Goal: Task Accomplishment & Management: Manage account settings

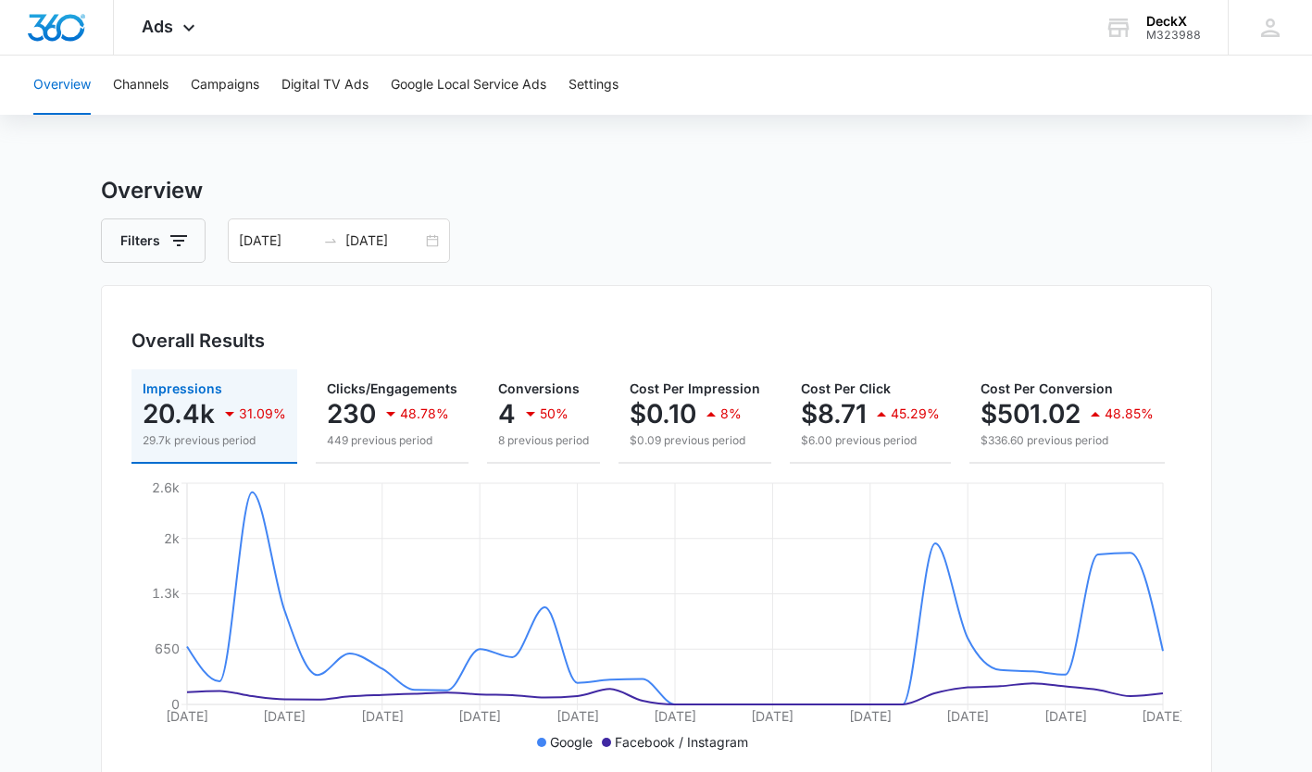
scroll to position [0, 226]
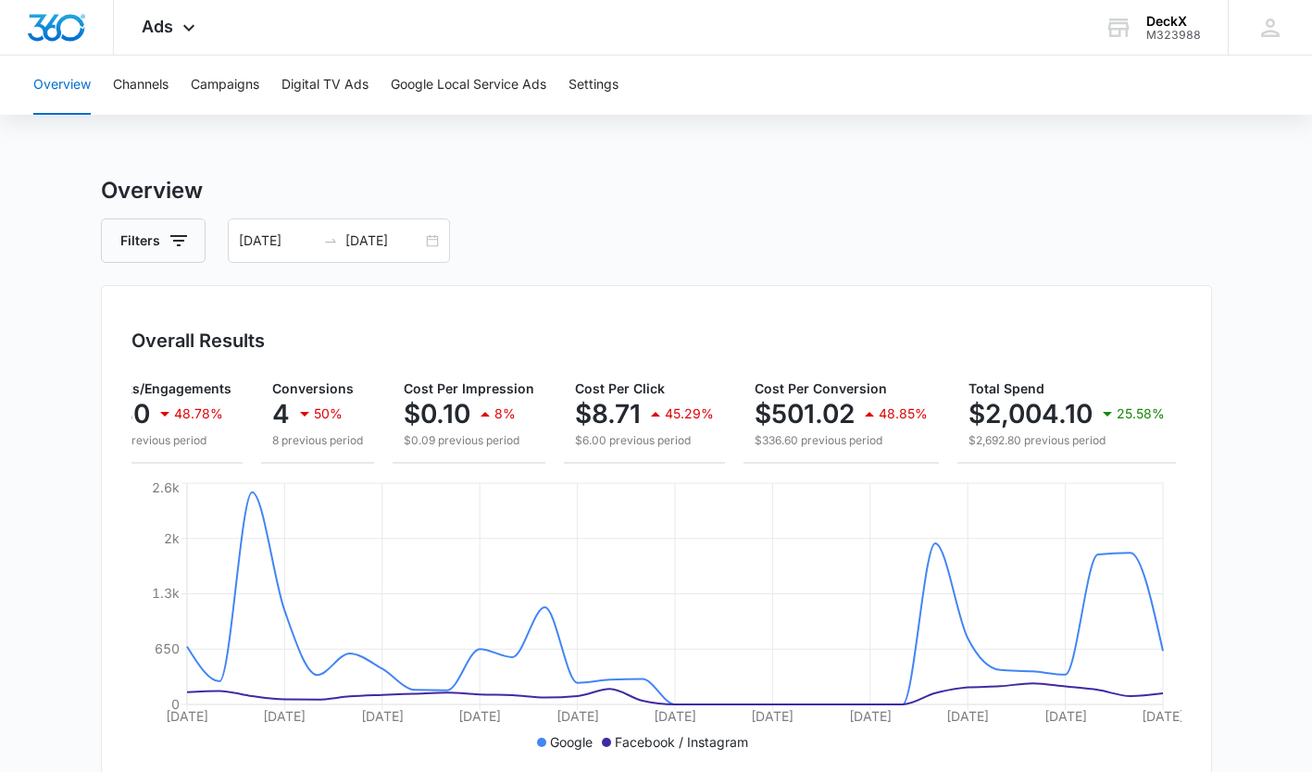
click at [162, 23] on span "Ads" at bounding box center [157, 26] width 31 height 19
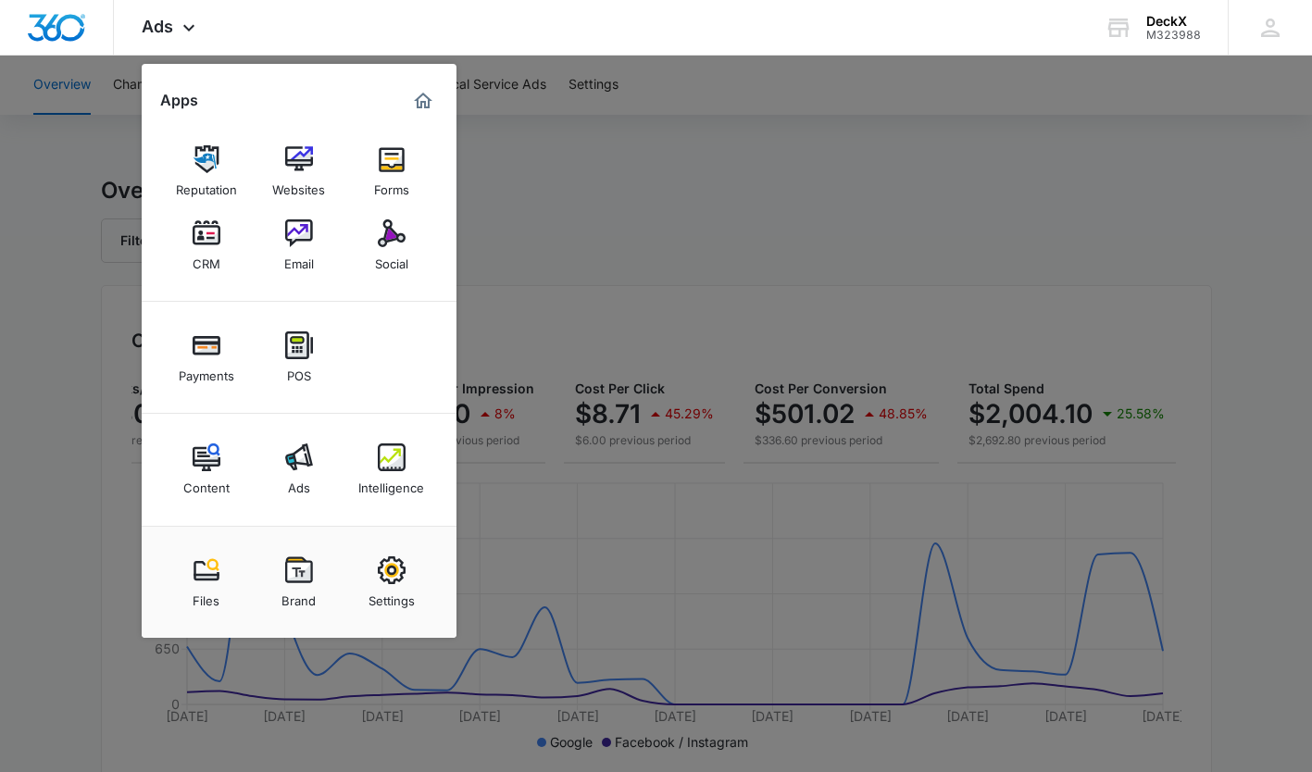
click at [207, 234] on img at bounding box center [207, 233] width 28 height 28
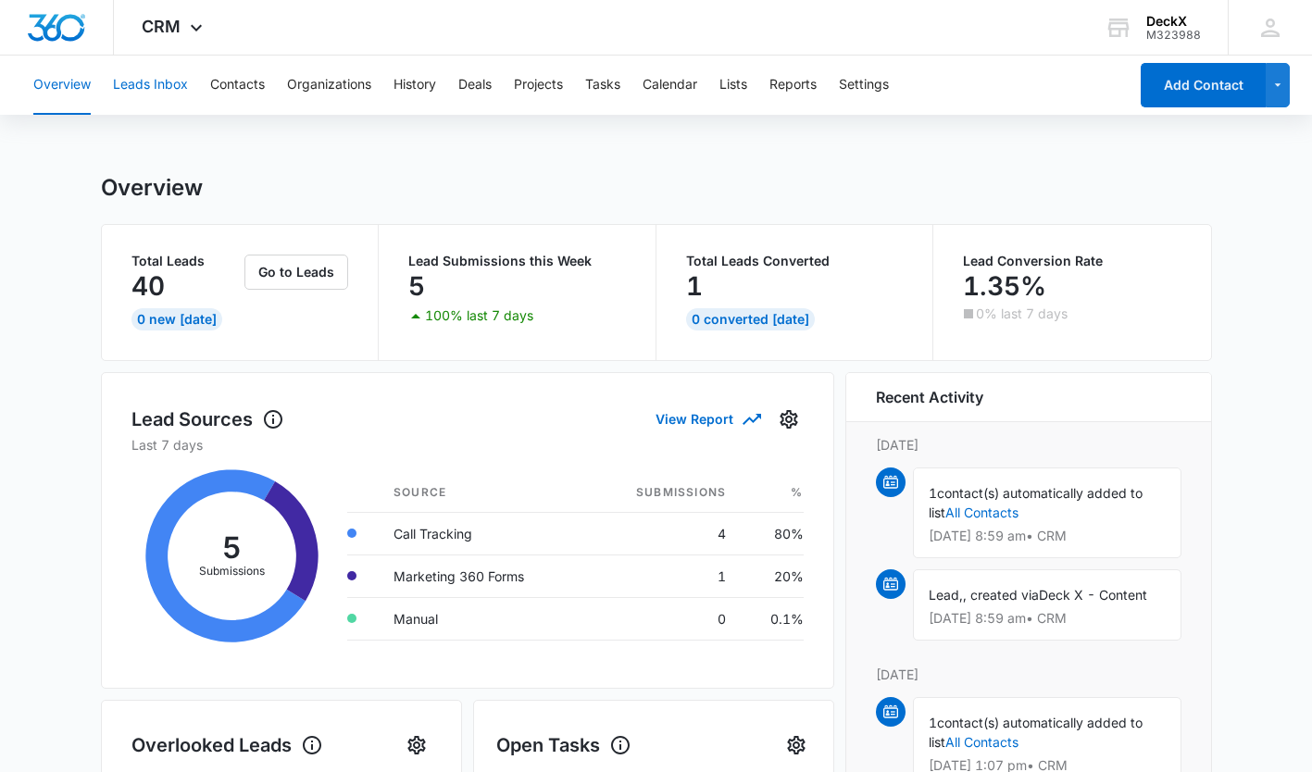
click at [136, 81] on button "Leads Inbox" at bounding box center [150, 85] width 75 height 59
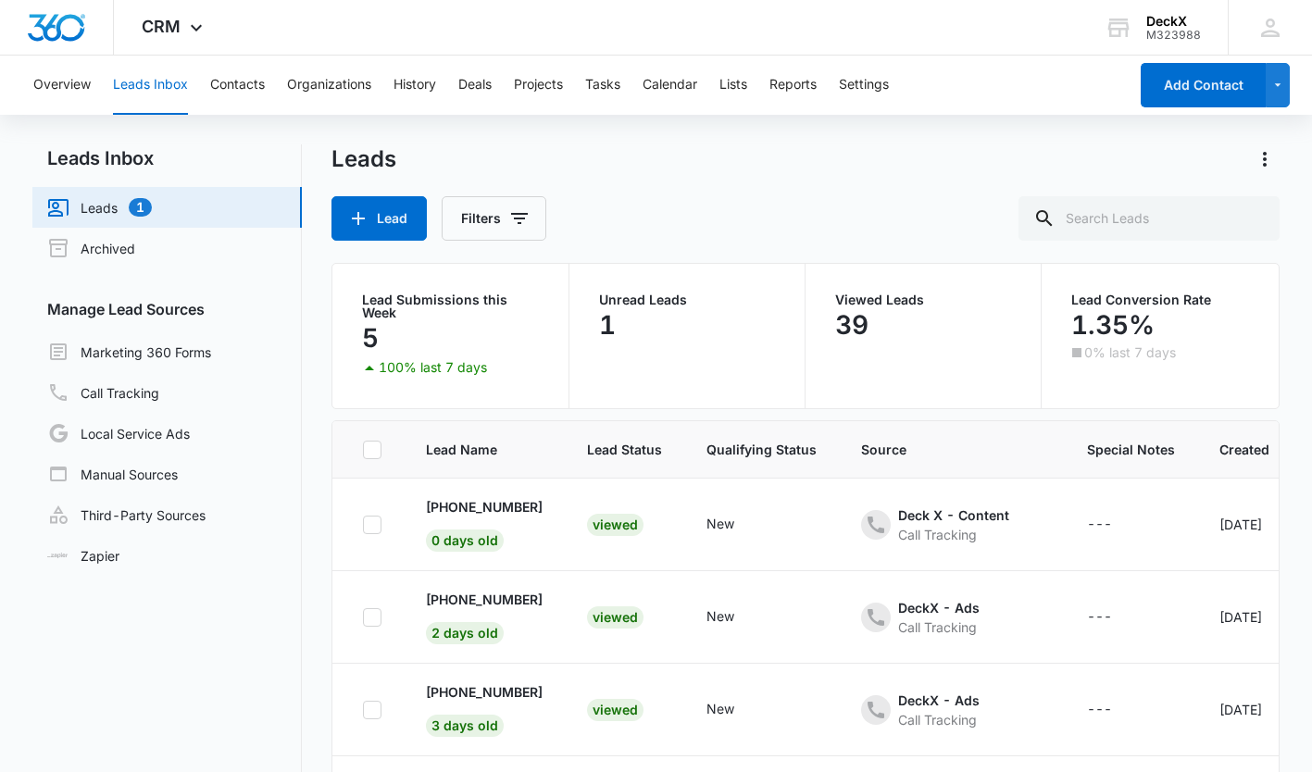
scroll to position [570, 0]
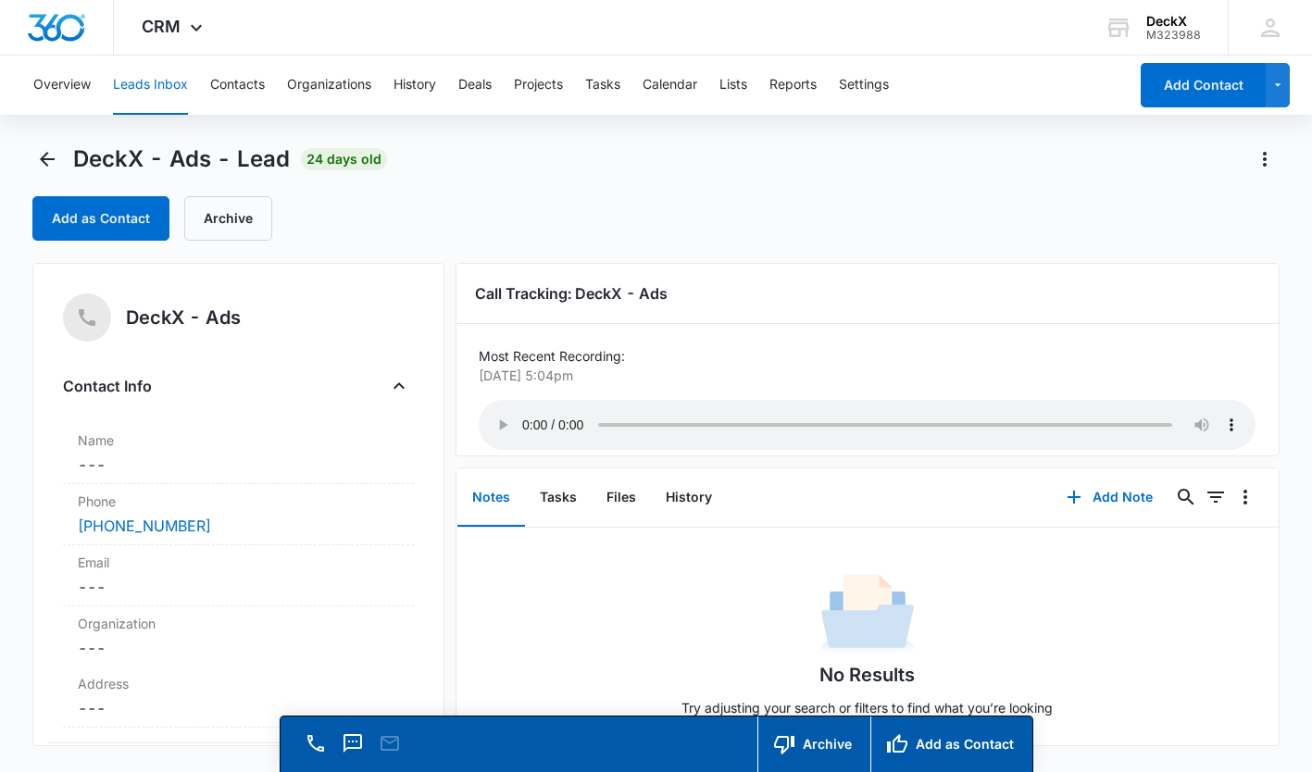
click at [493, 216] on div "Add as Contact Archive" at bounding box center [655, 218] width 1246 height 44
click at [44, 154] on icon "Back" at bounding box center [47, 159] width 22 height 22
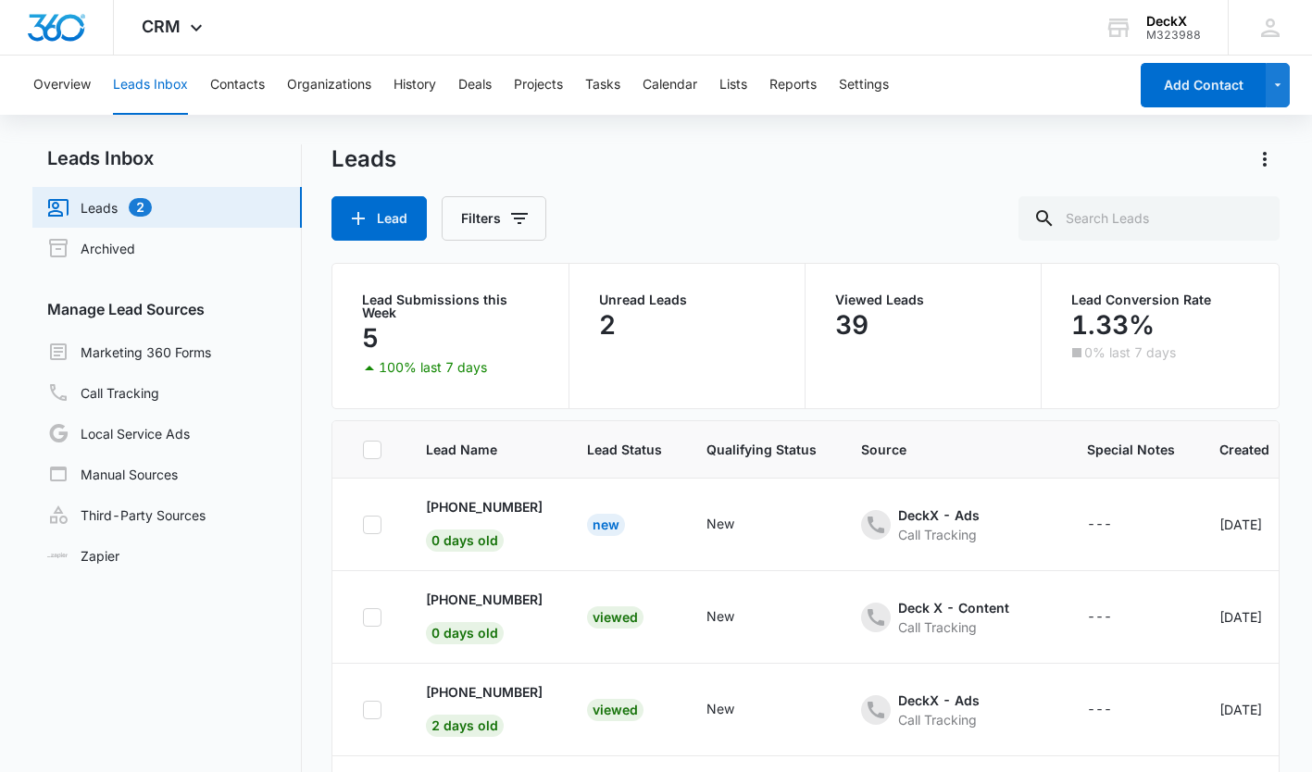
scroll to position [570, 0]
click at [607, 606] on div "Viewed" at bounding box center [615, 617] width 56 height 22
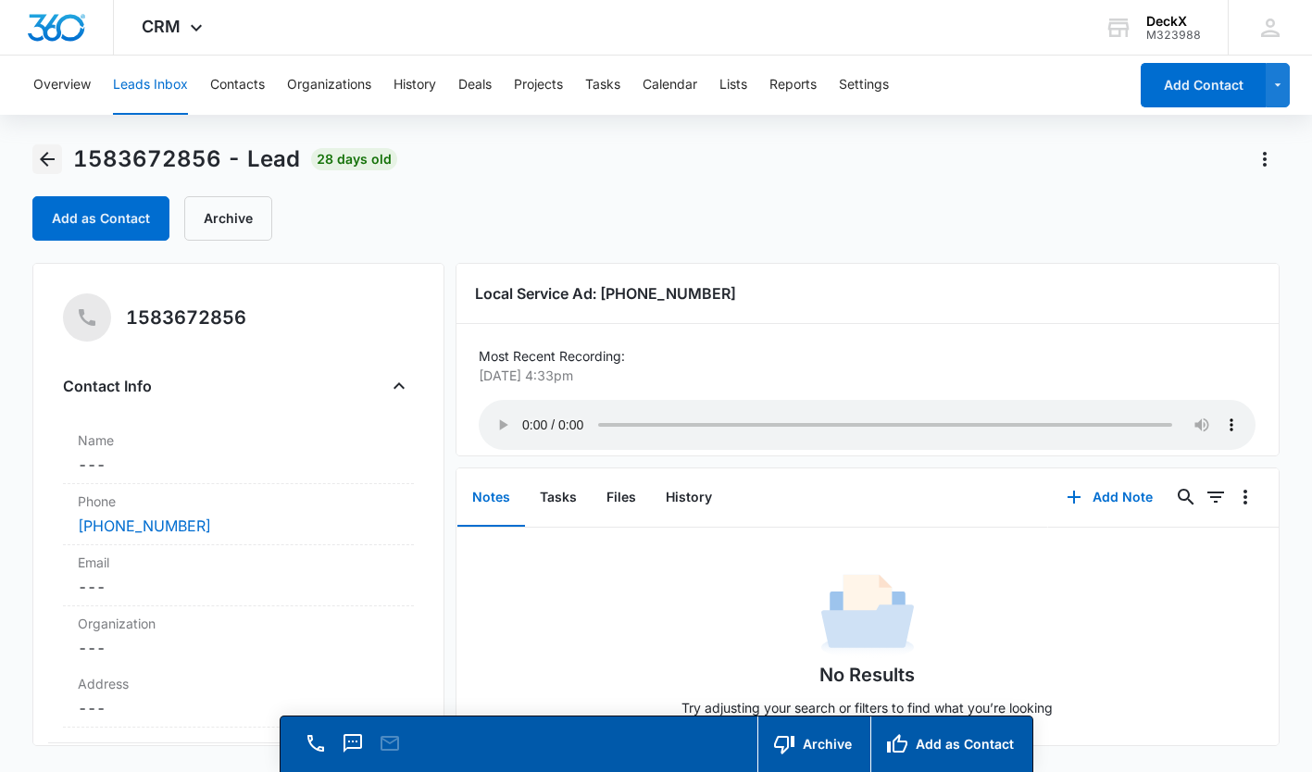
click at [41, 165] on icon "Back" at bounding box center [47, 159] width 22 height 22
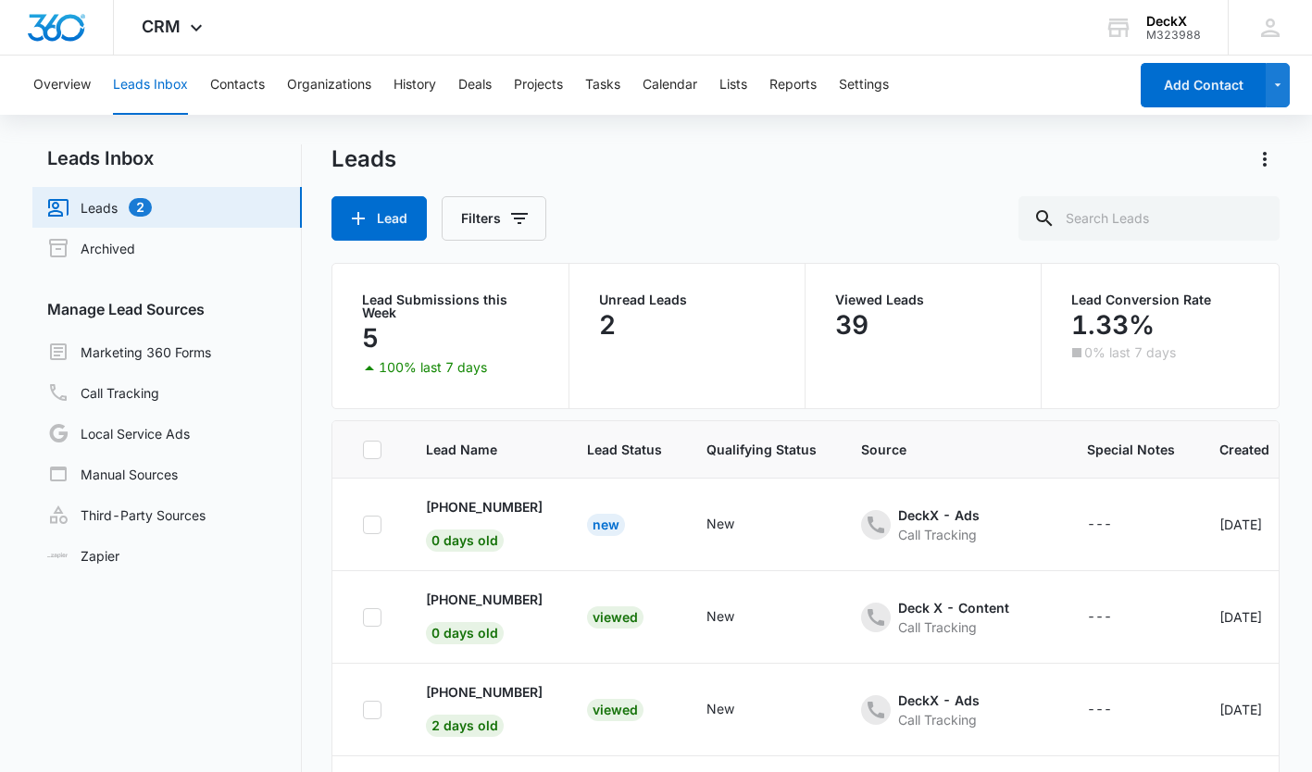
click at [617, 524] on div "New" at bounding box center [606, 525] width 38 height 22
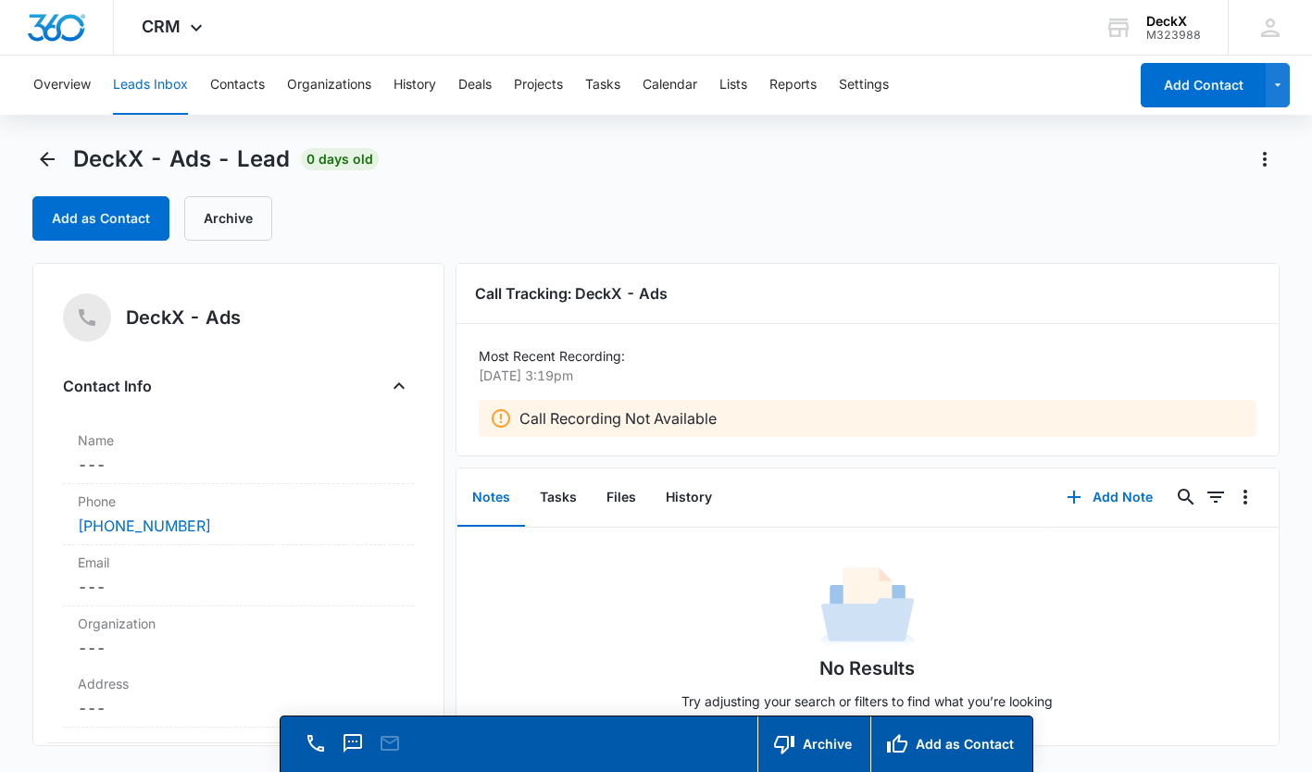
scroll to position [20, 0]
click at [1120, 493] on button "Add Note" at bounding box center [1109, 497] width 123 height 44
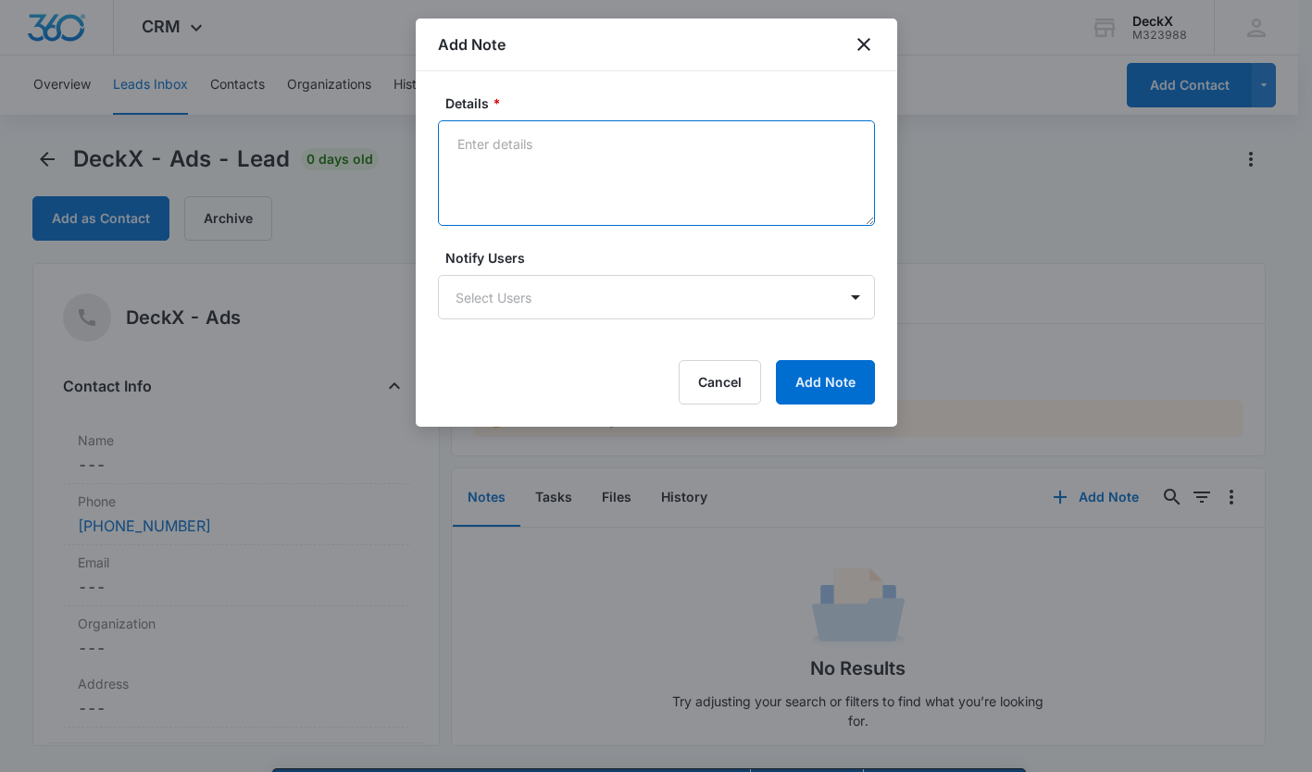
click at [551, 168] on textarea "Details *" at bounding box center [656, 173] width 437 height 106
type textarea "no answer, left voicemail"
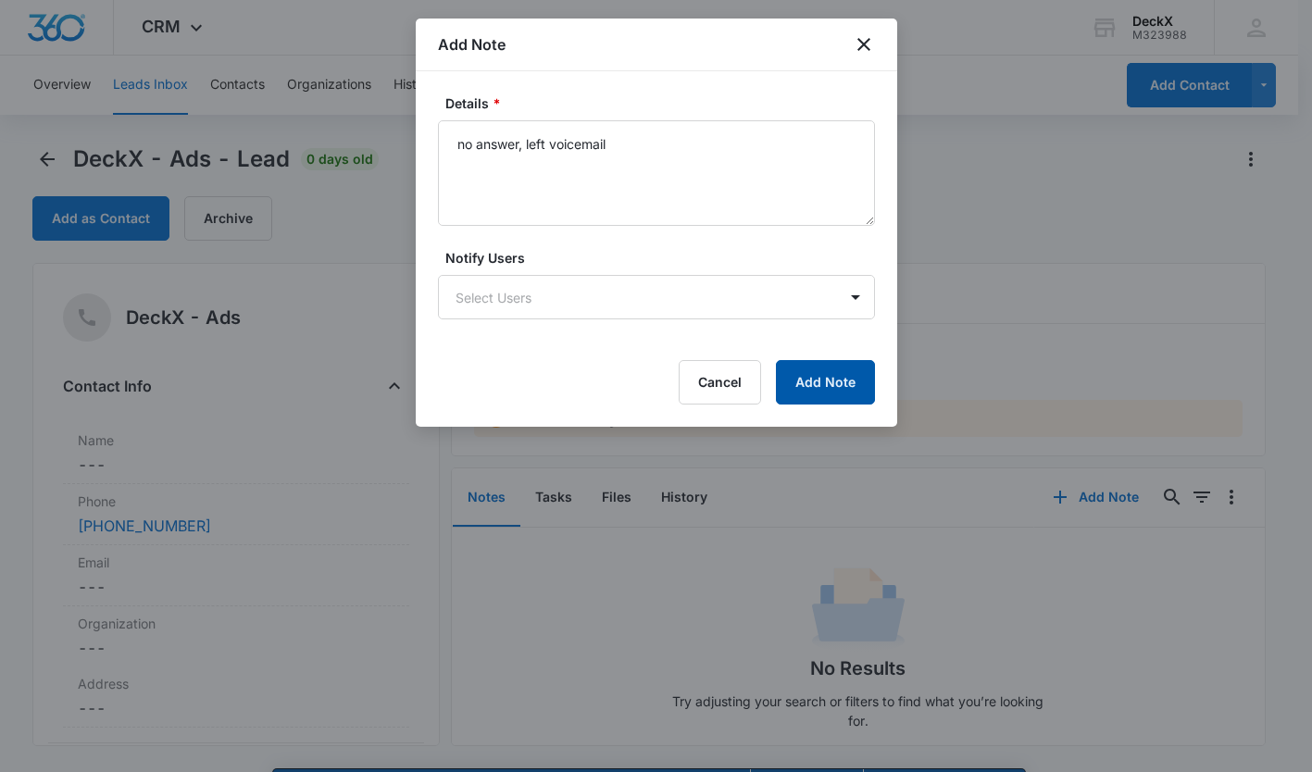
click at [843, 380] on button "Add Note" at bounding box center [825, 382] width 99 height 44
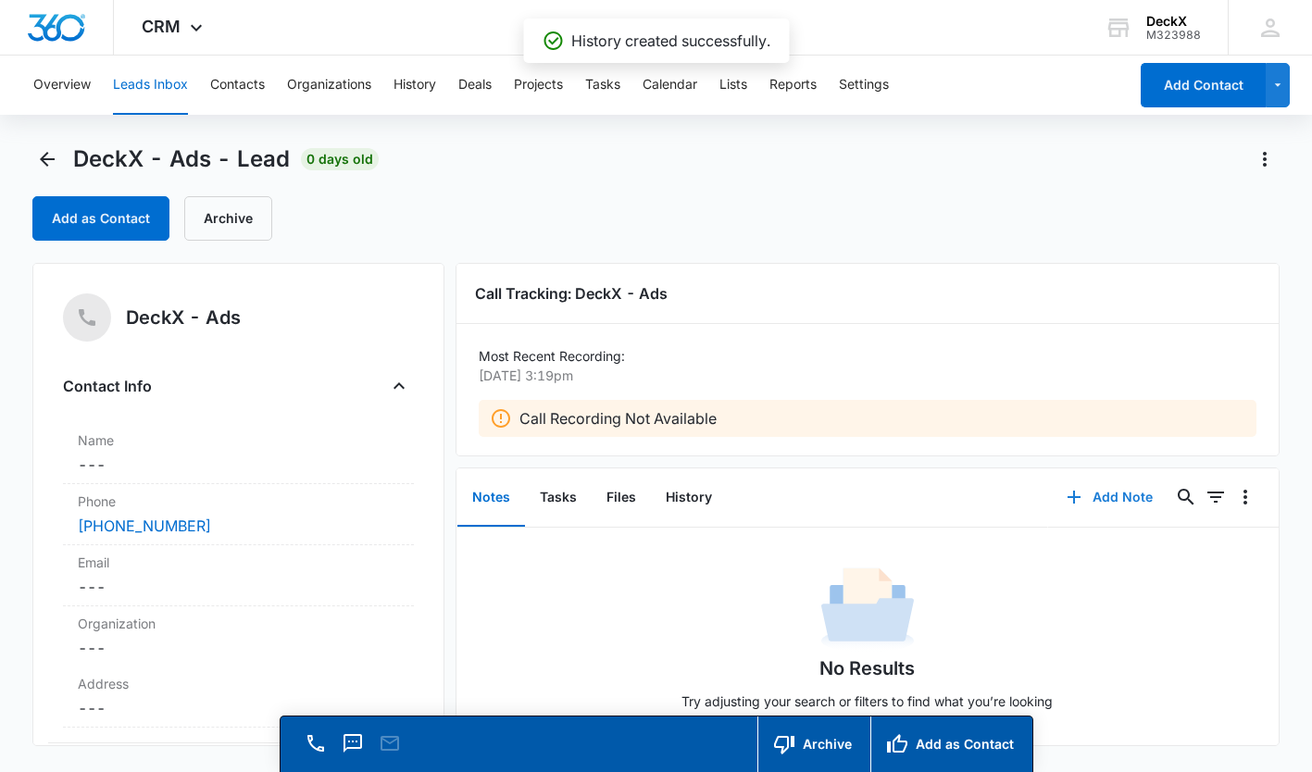
scroll to position [0, 0]
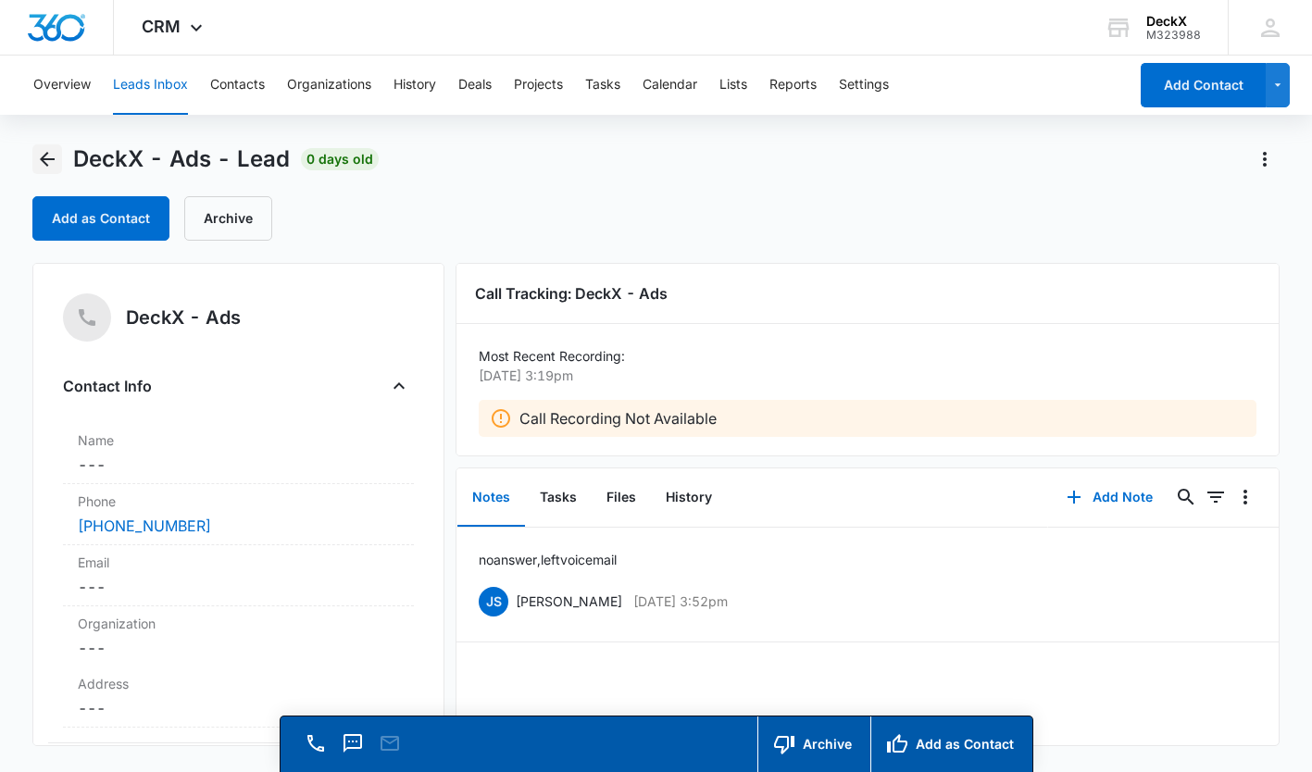
click at [50, 152] on icon "Back" at bounding box center [47, 159] width 22 height 22
click at [55, 154] on icon "Back" at bounding box center [47, 159] width 22 height 22
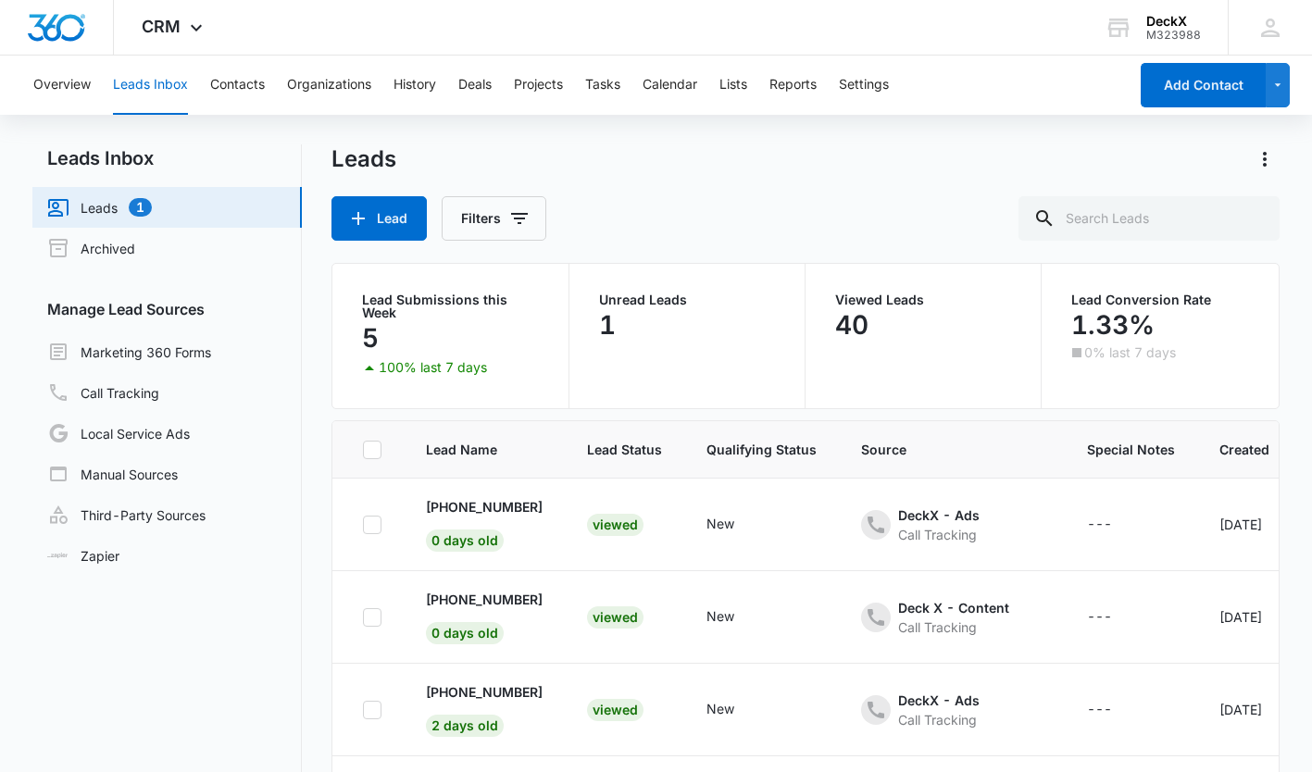
click at [620, 617] on div "Viewed" at bounding box center [615, 618] width 56 height 22
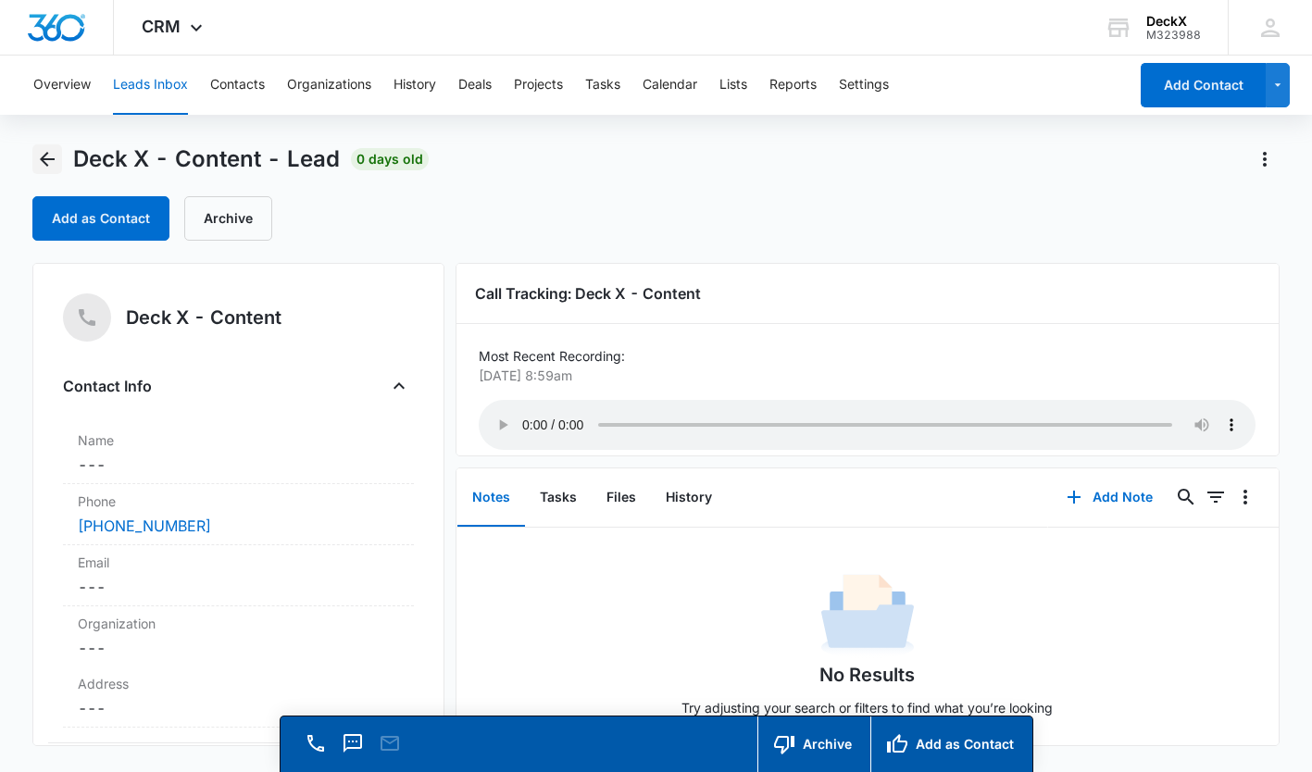
click at [49, 163] on icon "Back" at bounding box center [47, 159] width 22 height 22
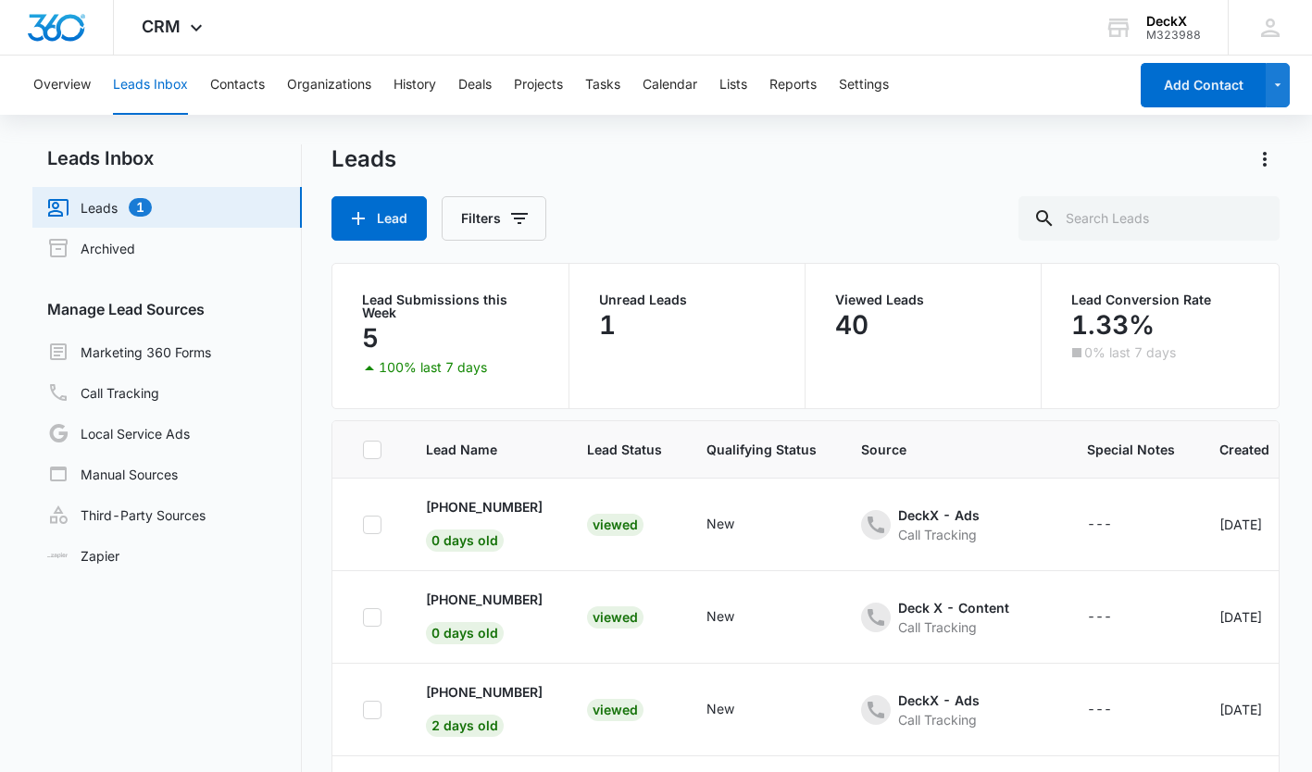
click at [630, 609] on div "Viewed" at bounding box center [615, 618] width 56 height 22
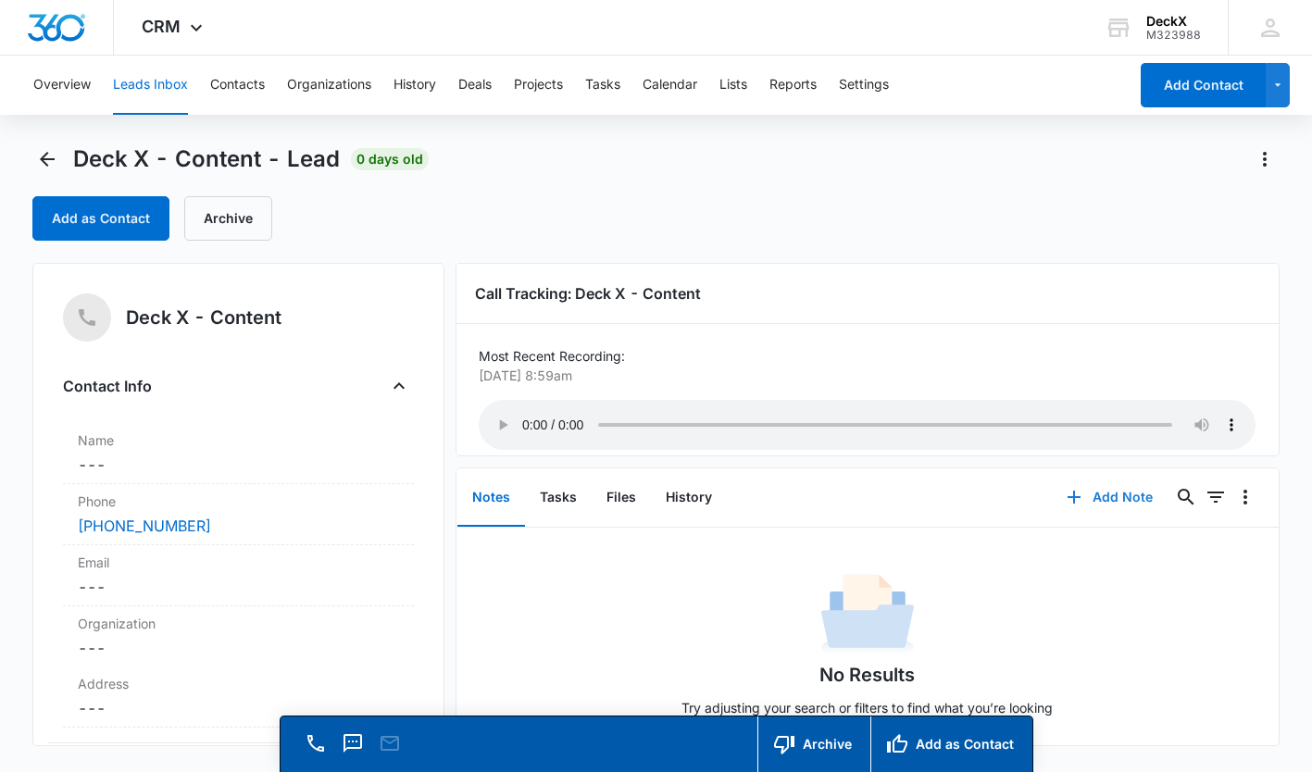
click at [1107, 502] on button "Add Note" at bounding box center [1109, 497] width 123 height 44
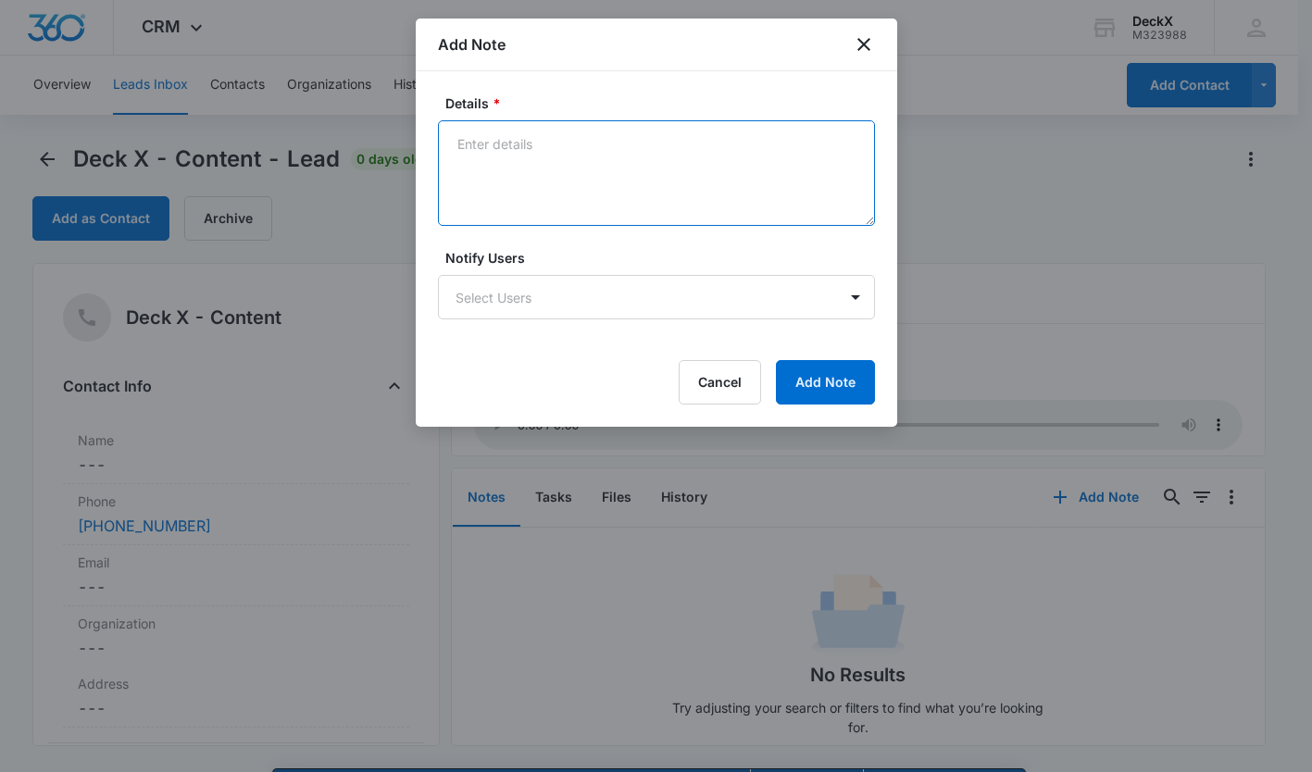
click at [510, 141] on textarea "Details *" at bounding box center [656, 173] width 437 height 106
type textarea "Talked to customer and scheduled appointment."
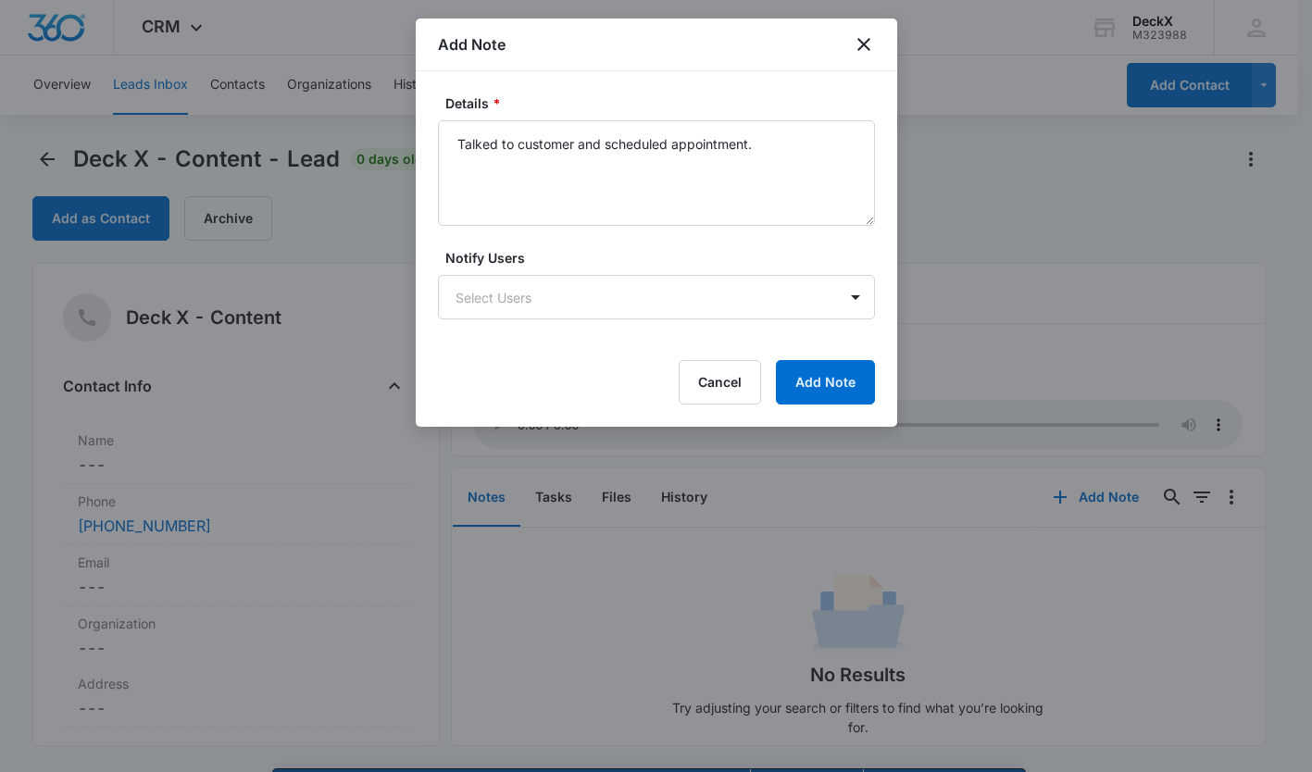
click at [131, 461] on div at bounding box center [656, 386] width 1312 height 772
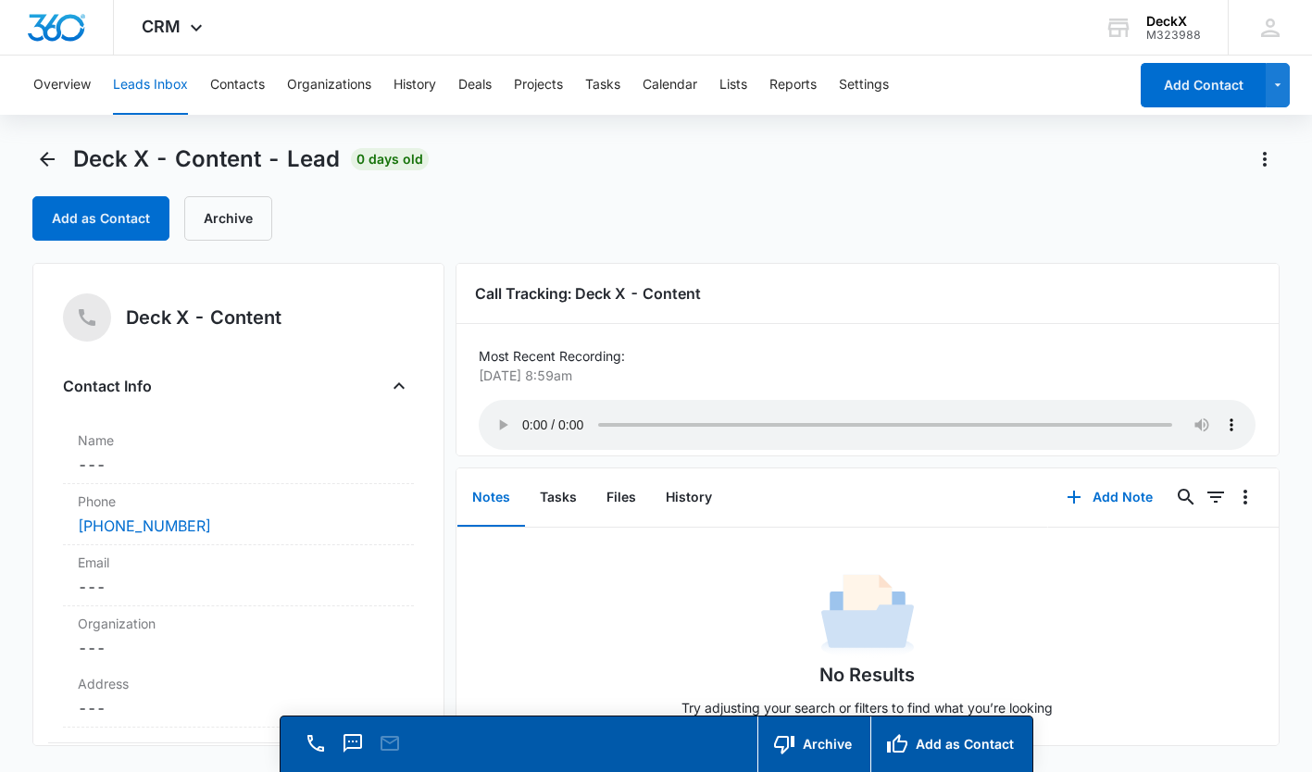
click at [172, 469] on dd "Cancel Save Changes ---" at bounding box center [238, 465] width 321 height 22
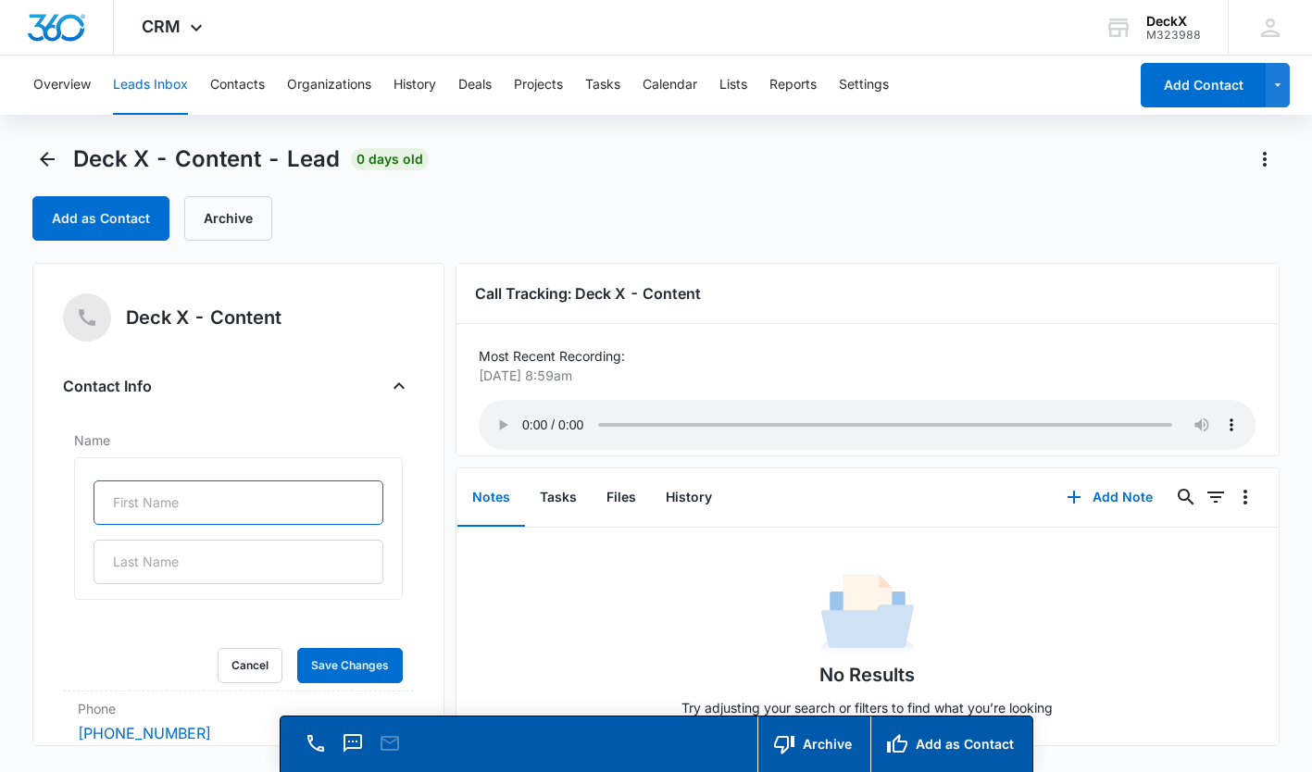
click at [166, 498] on input "text" at bounding box center [239, 503] width 290 height 44
type input "[PERSON_NAME]"
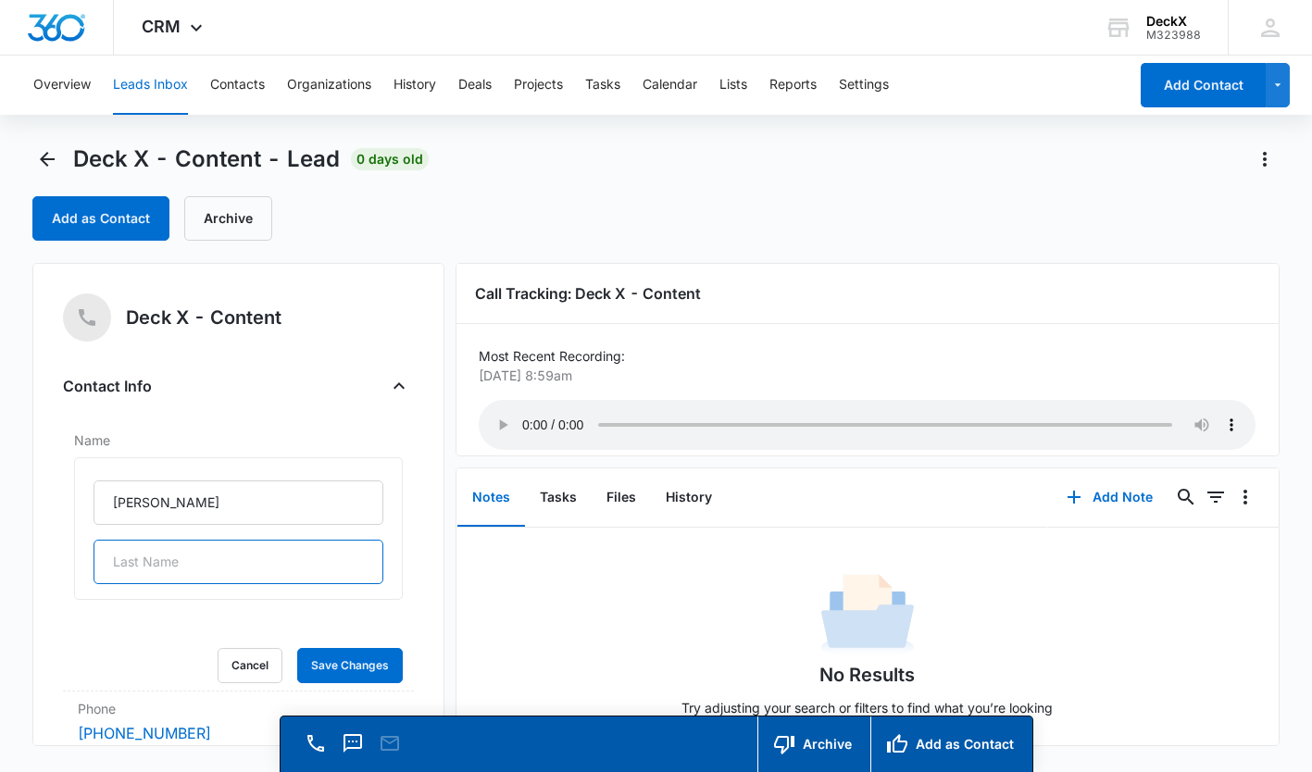
click at [152, 569] on input "text" at bounding box center [239, 562] width 290 height 44
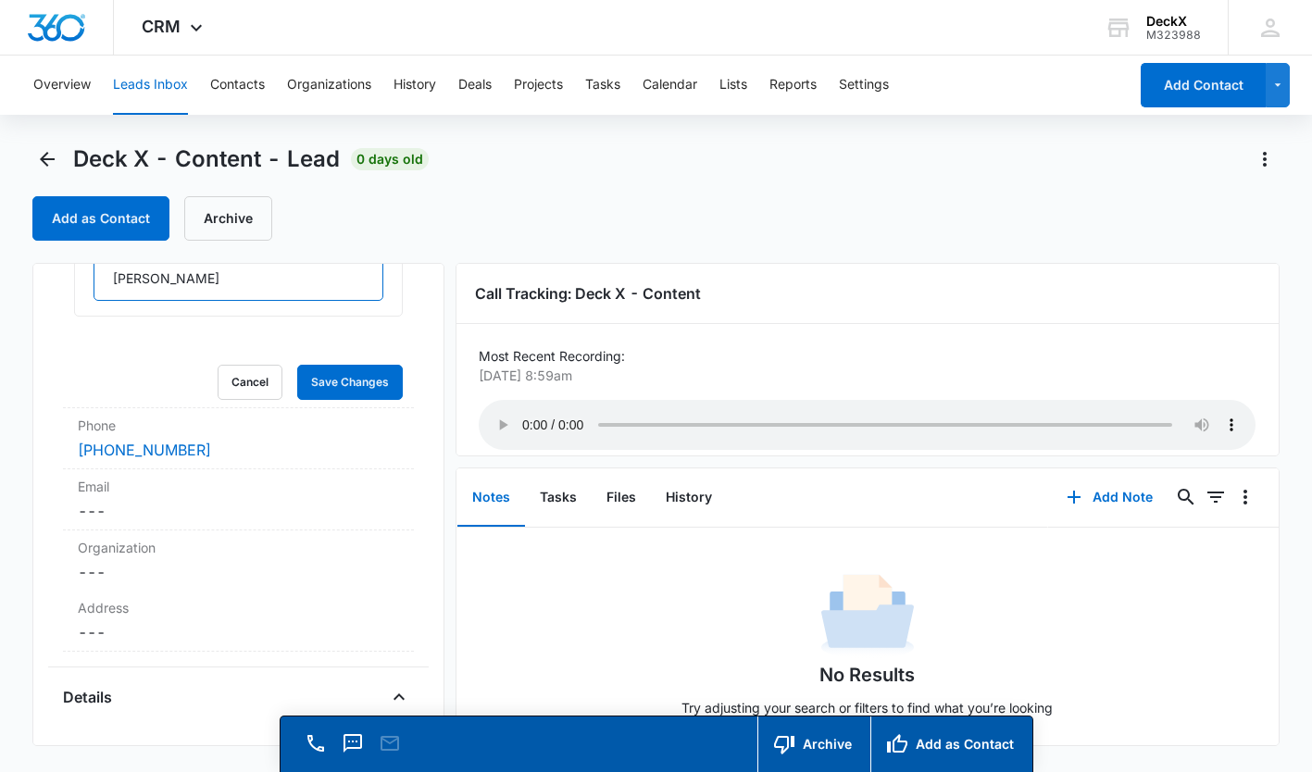
scroll to position [284, 0]
type input "[PERSON_NAME]"
click at [149, 512] on dd "Cancel Save Changes ---" at bounding box center [238, 510] width 321 height 22
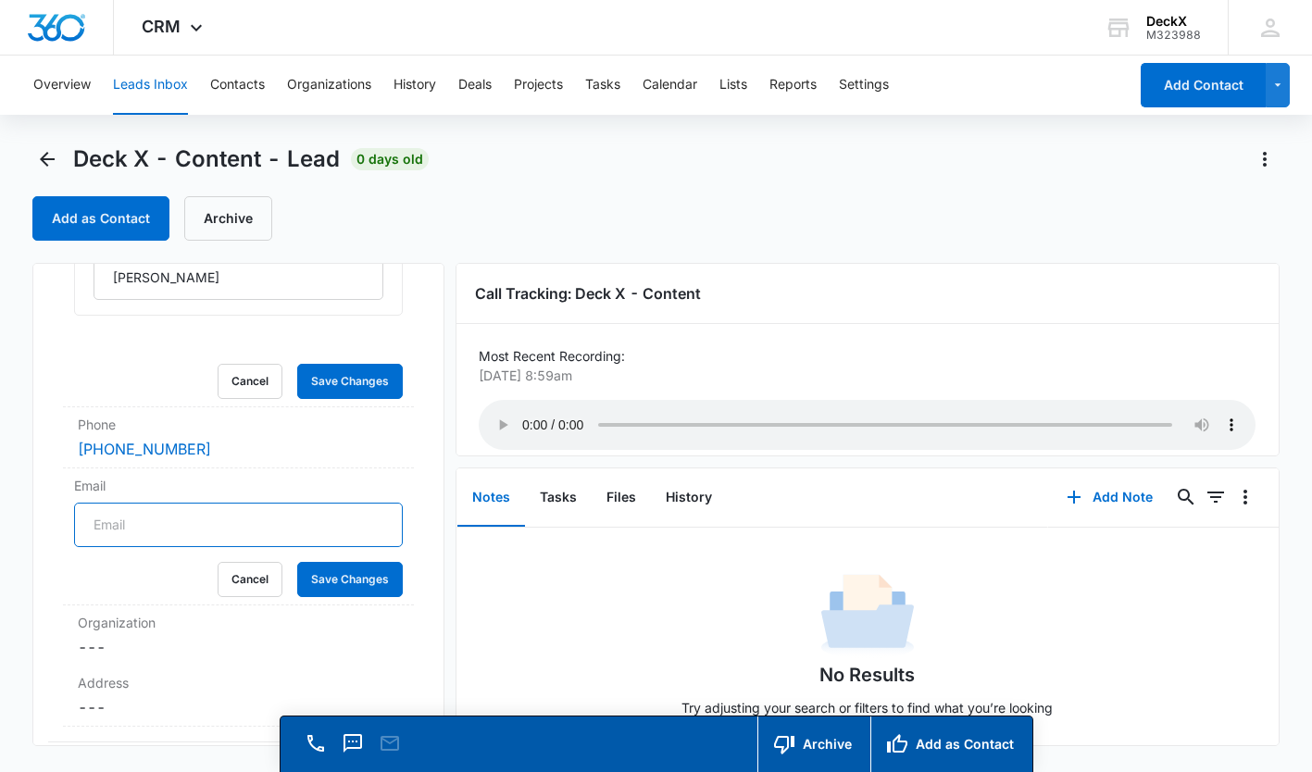
click at [139, 523] on input "Email" at bounding box center [238, 525] width 329 height 44
type input "[PERSON_NAME][EMAIL_ADDRESS][DOMAIN_NAME]"
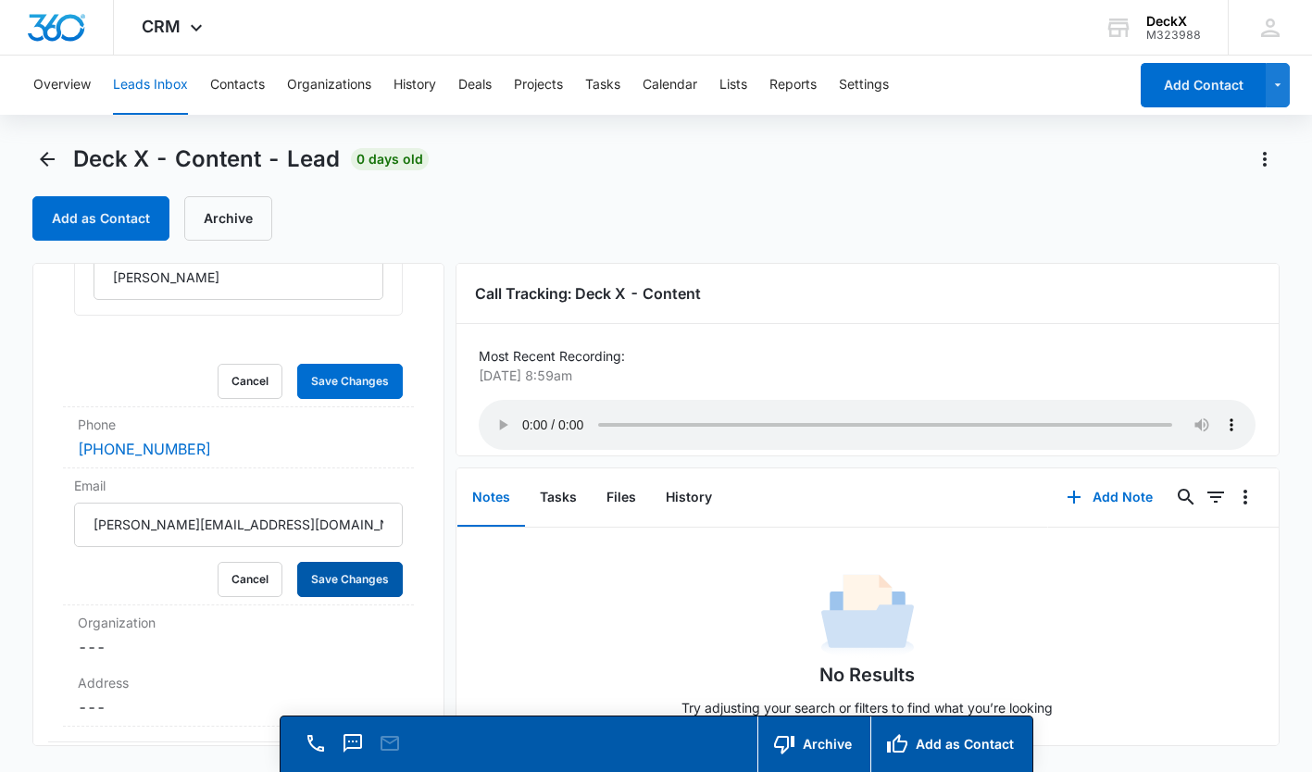
click at [330, 570] on button "Save Changes" at bounding box center [350, 579] width 106 height 35
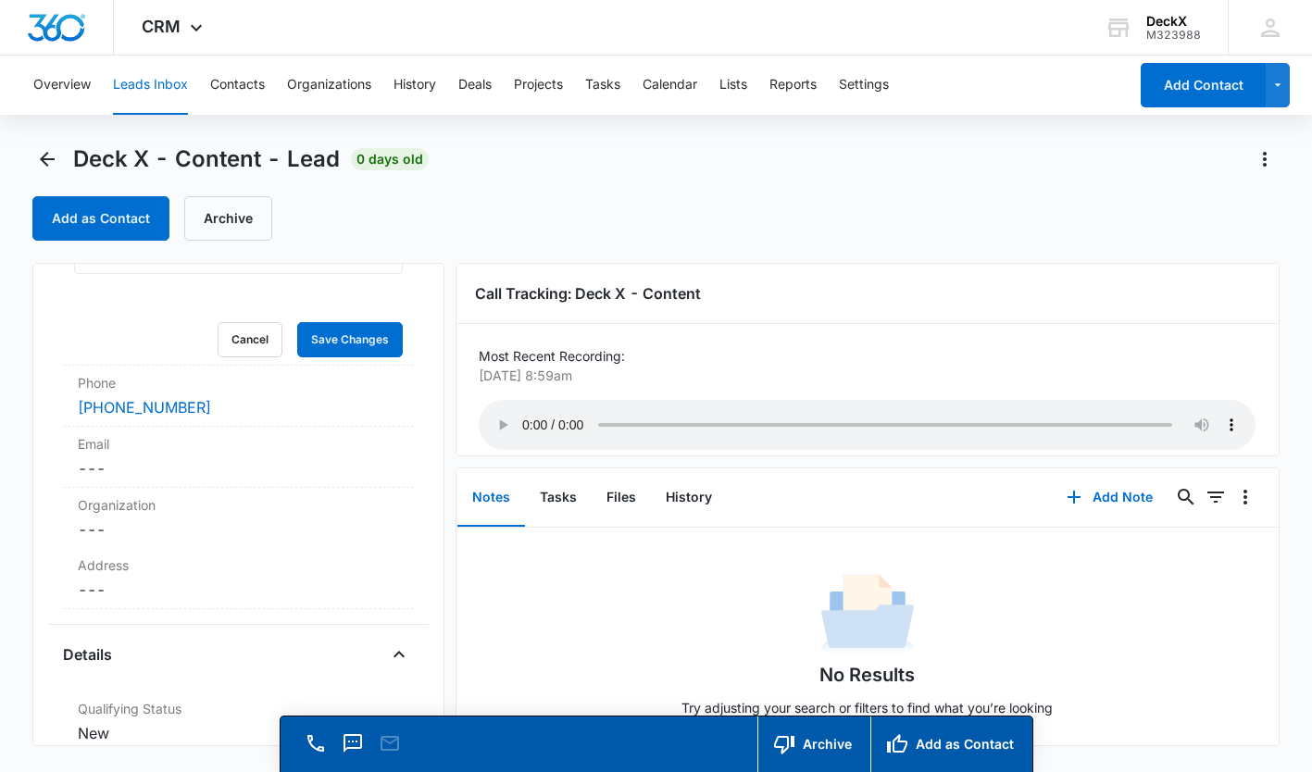
scroll to position [327, 0]
click at [165, 582] on dd "Cancel Save Changes ---" at bounding box center [238, 589] width 321 height 22
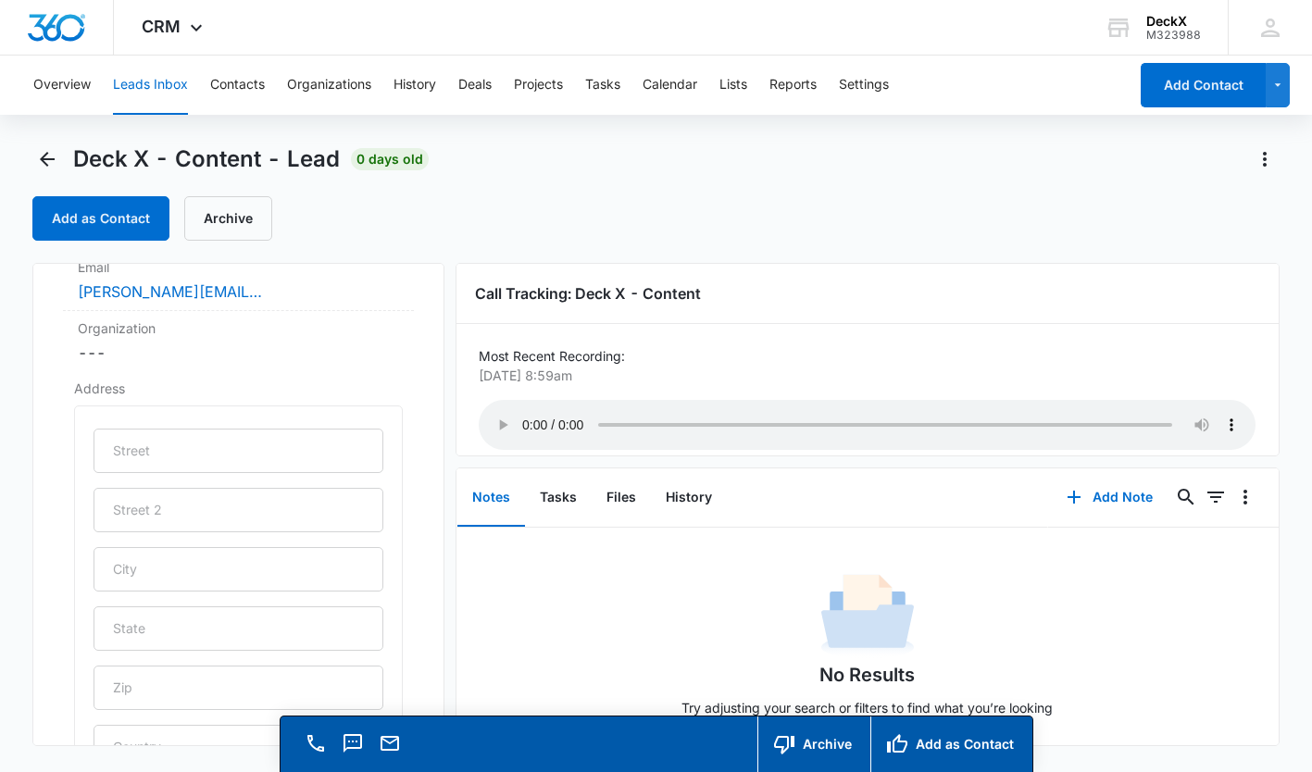
scroll to position [501, 0]
click at [187, 441] on input "text" at bounding box center [239, 453] width 290 height 44
type input "[STREET_ADDRESS]"
click at [181, 570] on input "text" at bounding box center [239, 571] width 290 height 44
type input "[GEOGRAPHIC_DATA]"
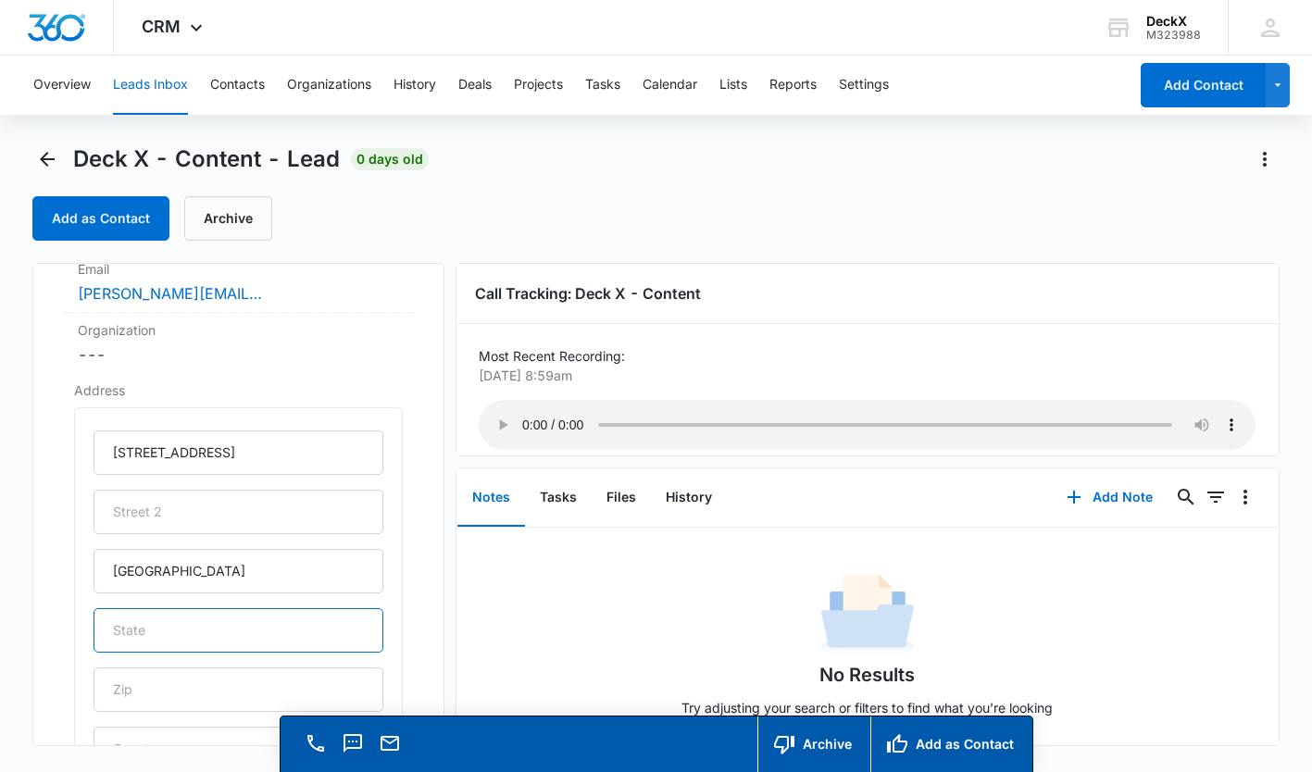
click at [161, 631] on input "text" at bounding box center [239, 630] width 290 height 44
type input "Ca"
click at [144, 689] on input "text" at bounding box center [239, 690] width 290 height 44
click at [504, 622] on div "No Results Try adjusting your search or filters to find what you’re looking for." at bounding box center [867, 660] width 821 height 183
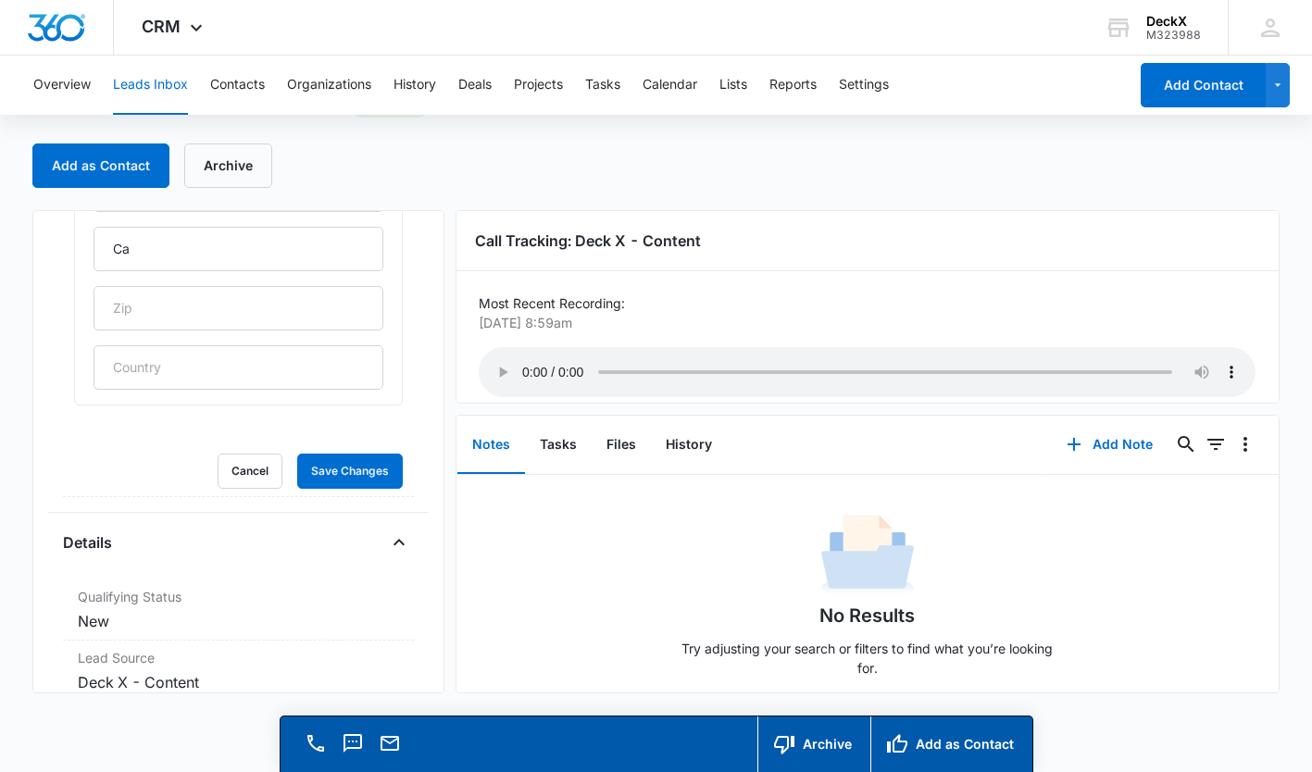
scroll to position [831, 0]
click at [324, 466] on button "Save Changes" at bounding box center [350, 470] width 106 height 35
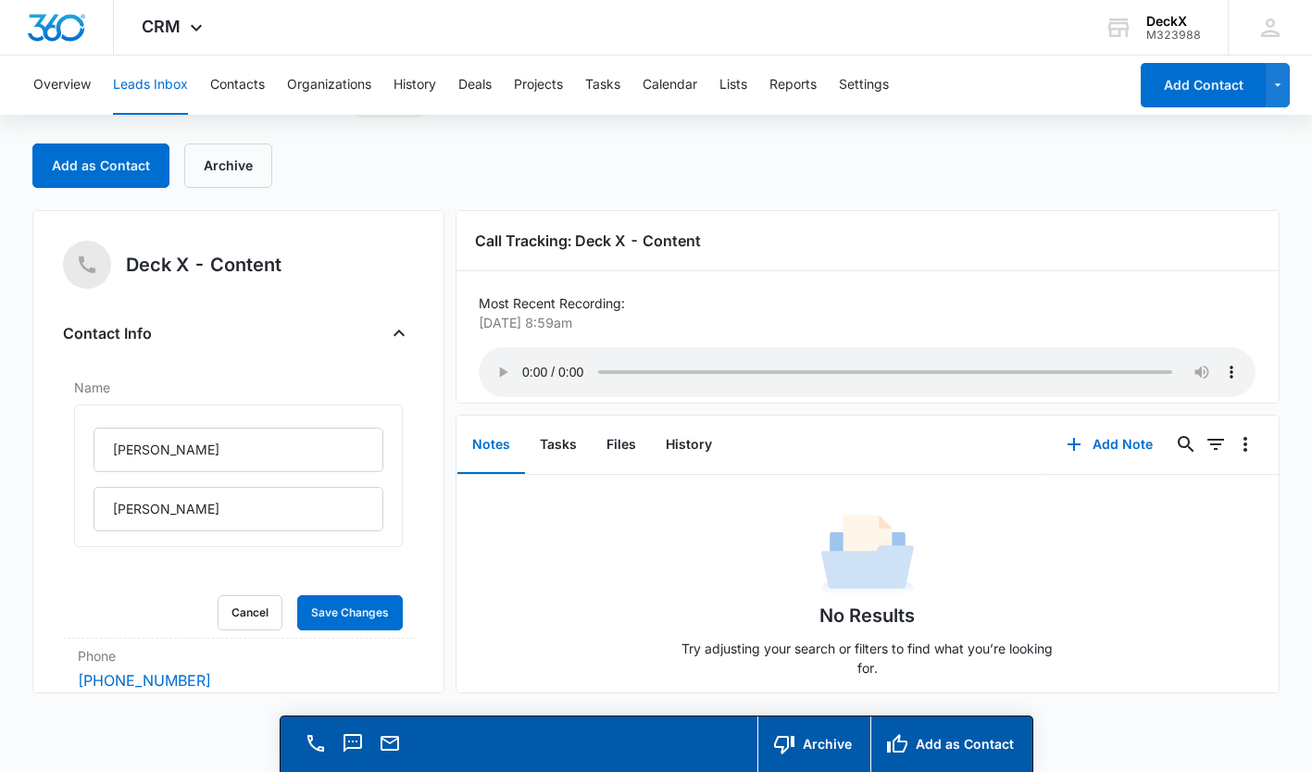
scroll to position [0, 0]
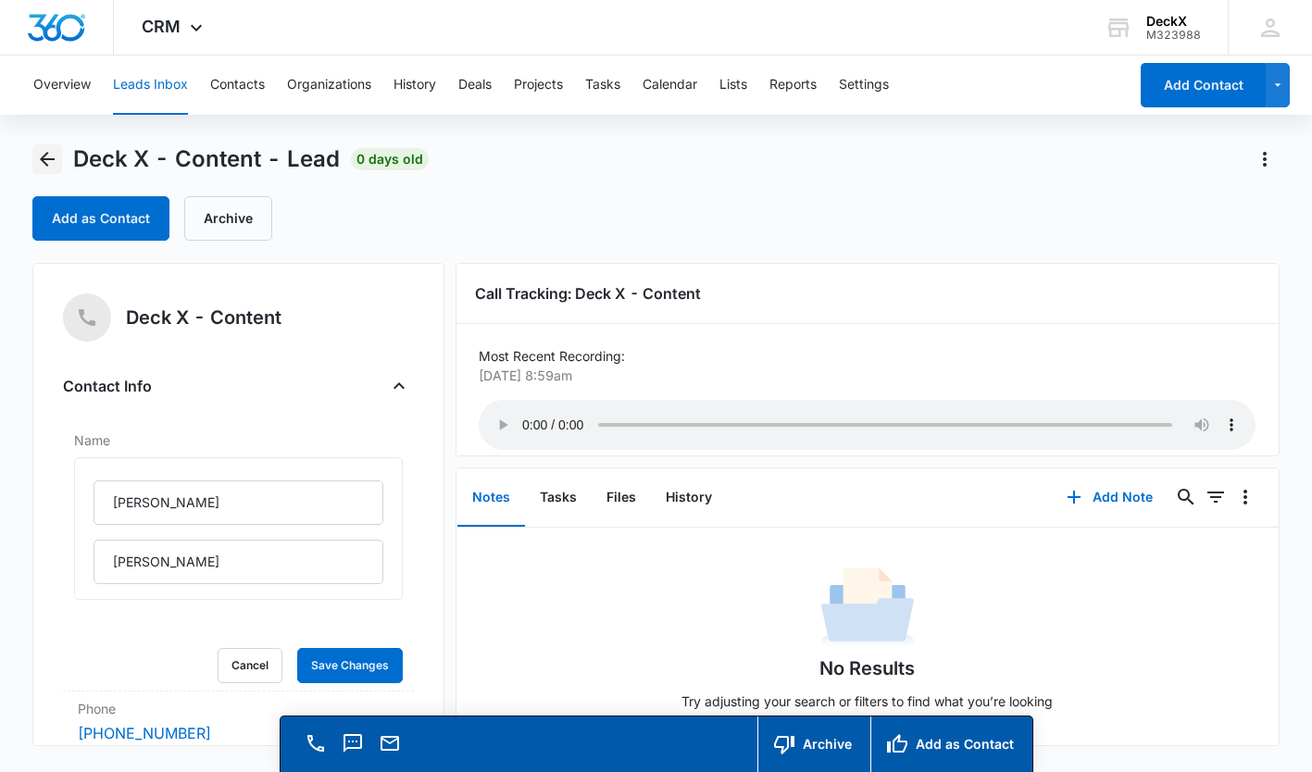
click at [49, 155] on icon "Back" at bounding box center [47, 159] width 22 height 22
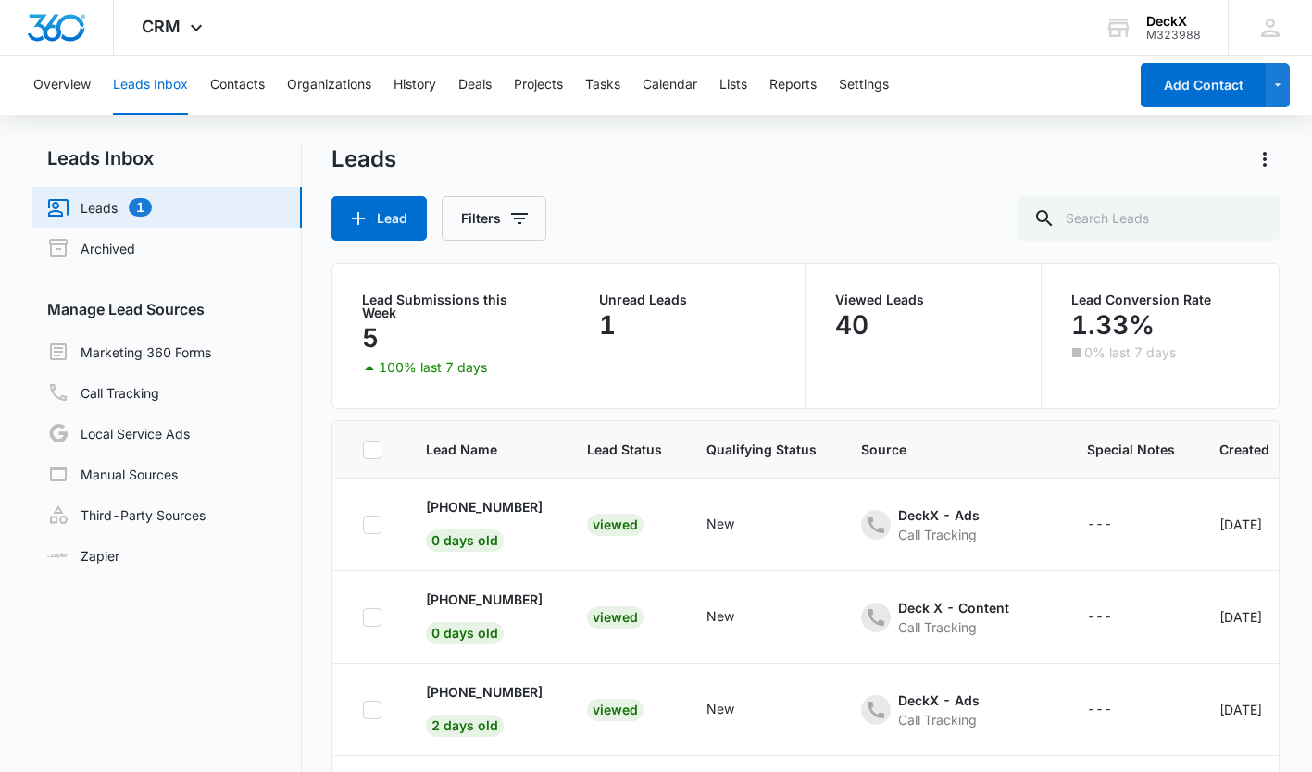
click at [617, 709] on div "Viewed" at bounding box center [615, 710] width 56 height 22
